Goal: Transaction & Acquisition: Purchase product/service

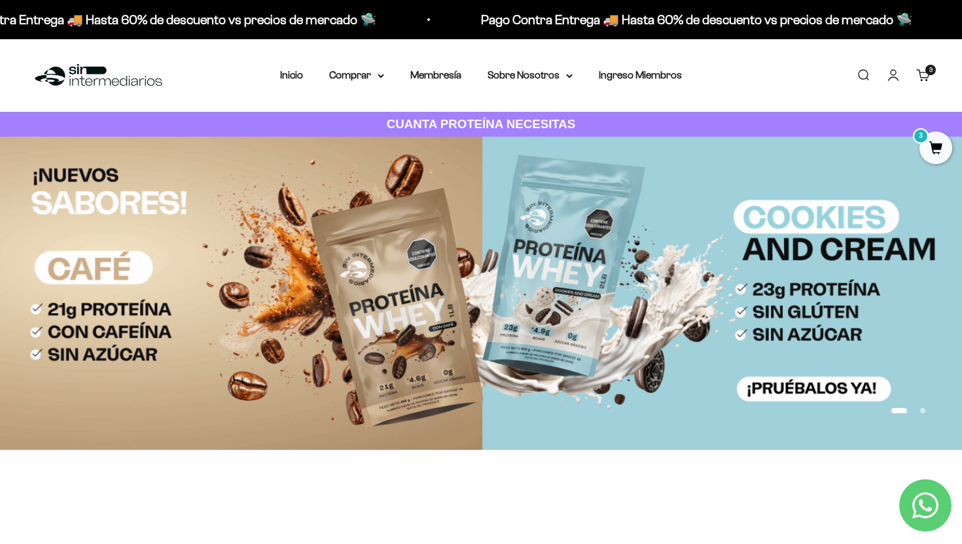
click at [920, 80] on link "Carrito 3 artículos 3" at bounding box center [923, 75] width 14 height 14
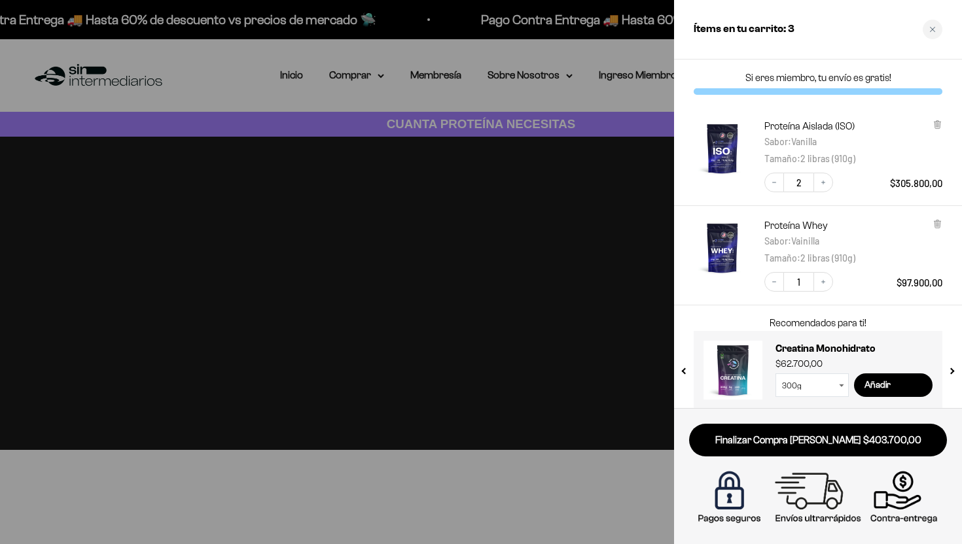
scroll to position [12, 0]
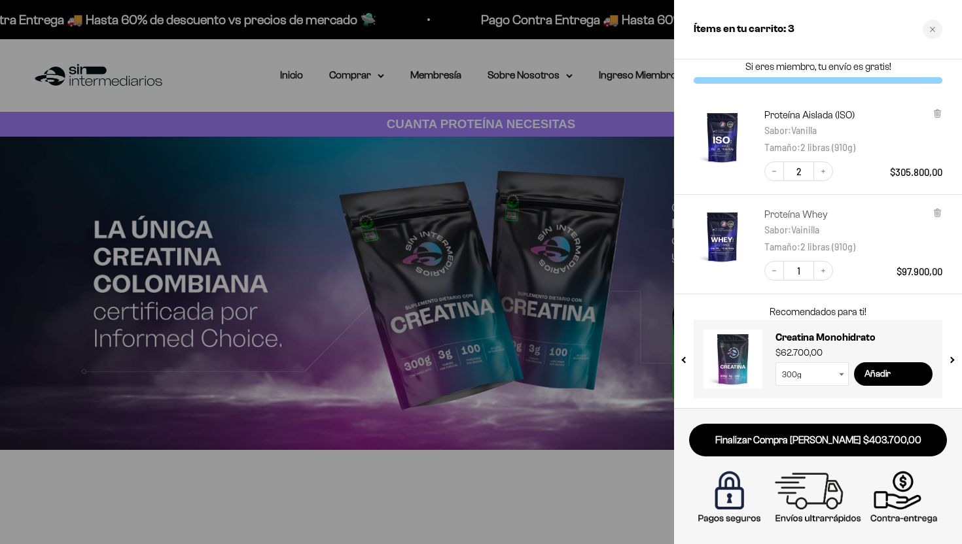
click at [797, 209] on link "Proteína Whey" at bounding box center [806, 214] width 84 height 13
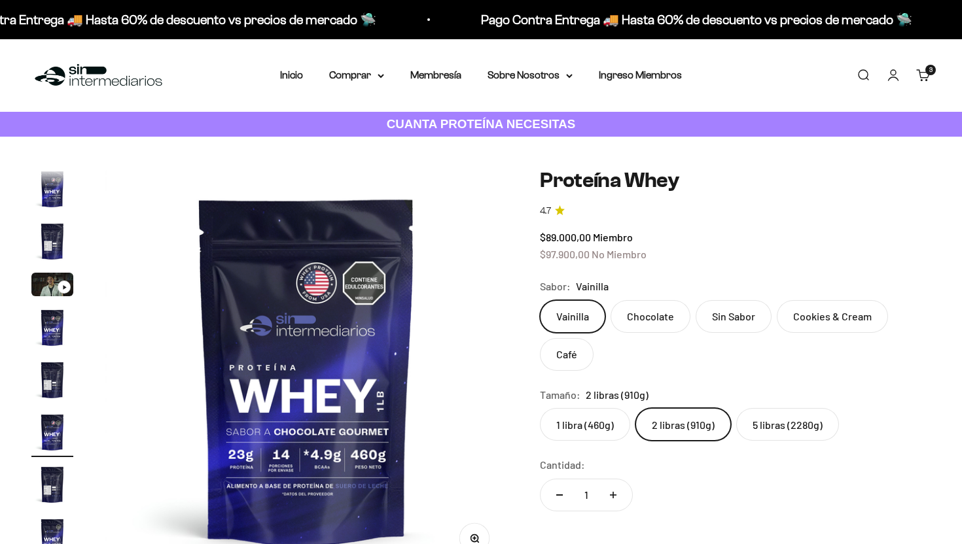
scroll to position [24, 0]
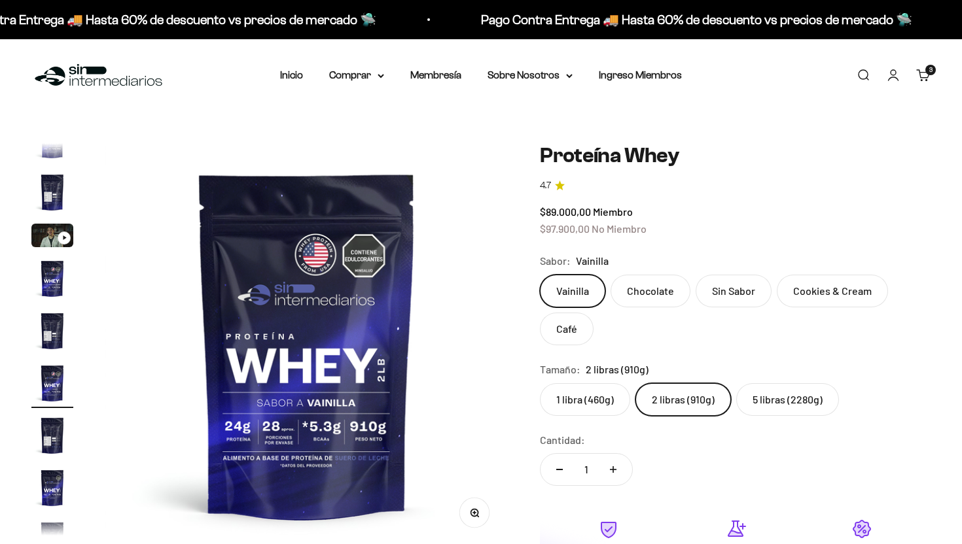
click at [776, 406] on label "5 libras (2280g)" at bounding box center [787, 399] width 103 height 33
click at [540, 383] on input "5 libras (2280g)" at bounding box center [539, 383] width 1 height 1
radio input "true"
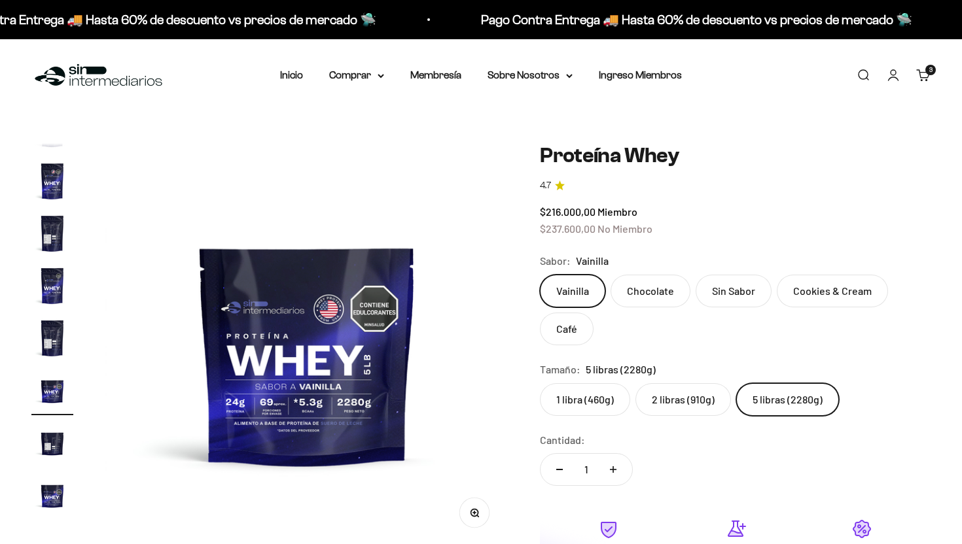
scroll to position [234, 0]
